Goal: Find specific page/section: Find specific page/section

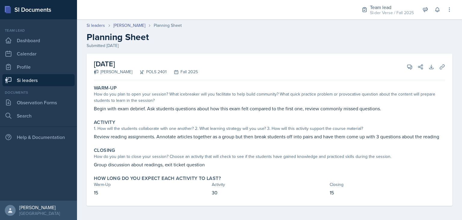
click at [26, 82] on link "Si leaders" at bounding box center [38, 80] width 72 height 12
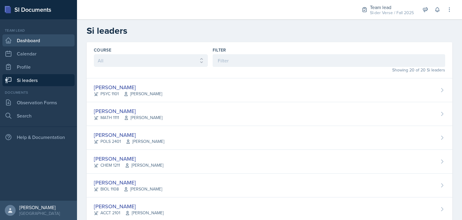
click at [44, 36] on link "Dashboard" at bounding box center [38, 40] width 72 height 12
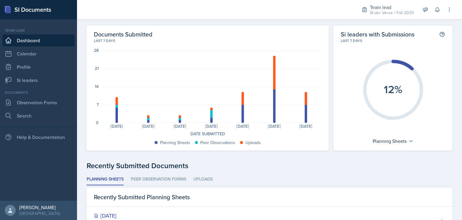
scroll to position [13, 0]
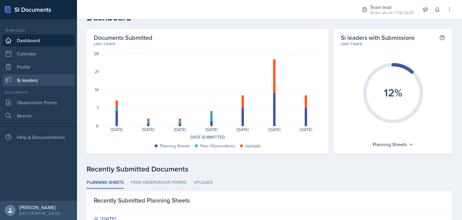
click at [29, 80] on link "Si leaders" at bounding box center [38, 80] width 72 height 12
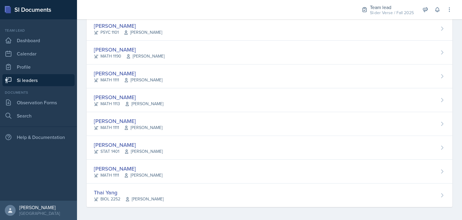
scroll to position [347, 0]
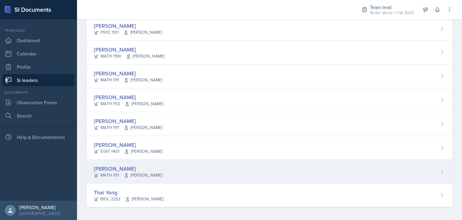
click at [115, 160] on div "[PERSON_NAME] MATH 1111 [PERSON_NAME]" at bounding box center [270, 171] width 366 height 24
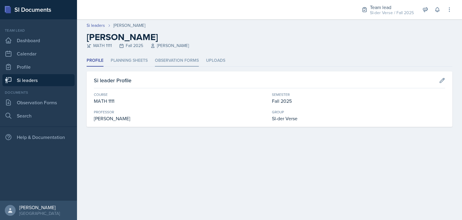
click at [165, 63] on li "Observation Forms" at bounding box center [177, 61] width 44 height 12
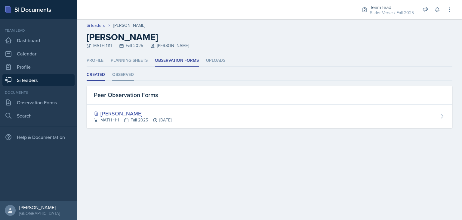
click at [121, 72] on li "Observed" at bounding box center [123, 75] width 22 height 12
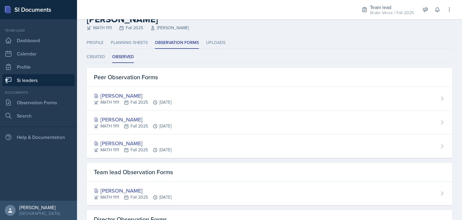
scroll to position [17, 0]
